Goal: Task Accomplishment & Management: Use online tool/utility

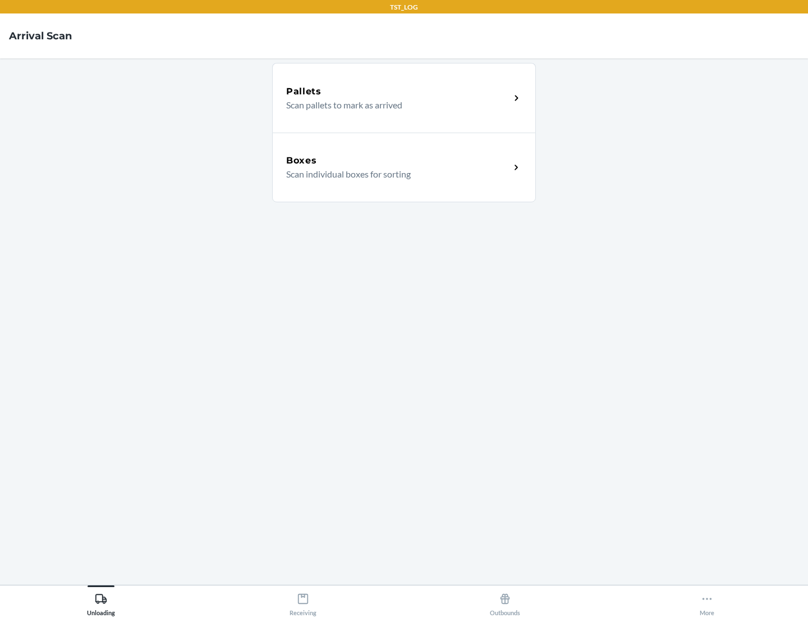
click at [398, 161] on div "Boxes" at bounding box center [398, 160] width 224 height 13
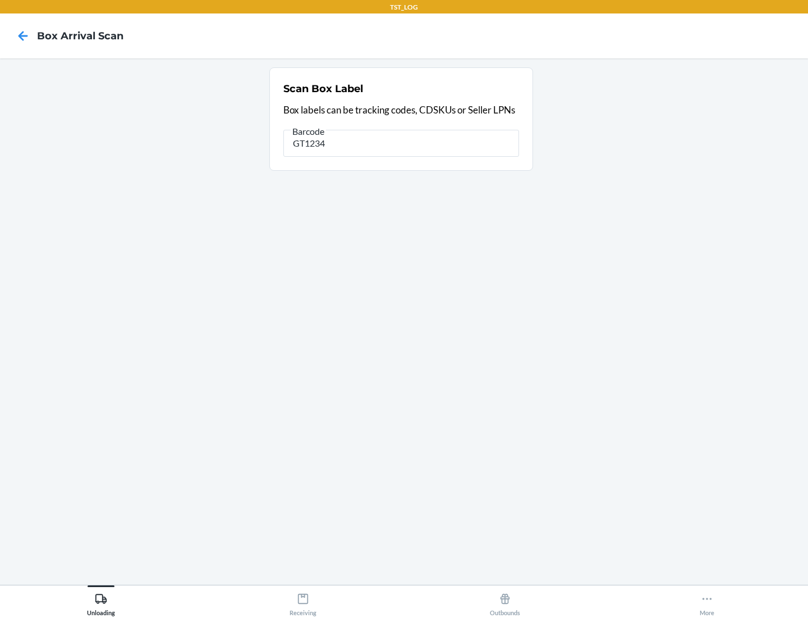
type input "GT1234"
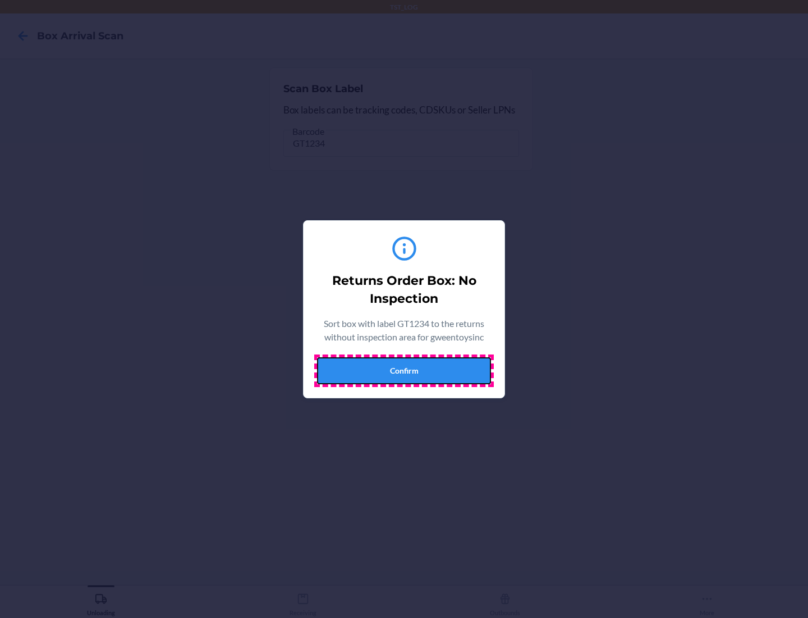
click at [404, 370] on button "Confirm" at bounding box center [404, 370] width 174 height 27
